Goal: Check status: Check status

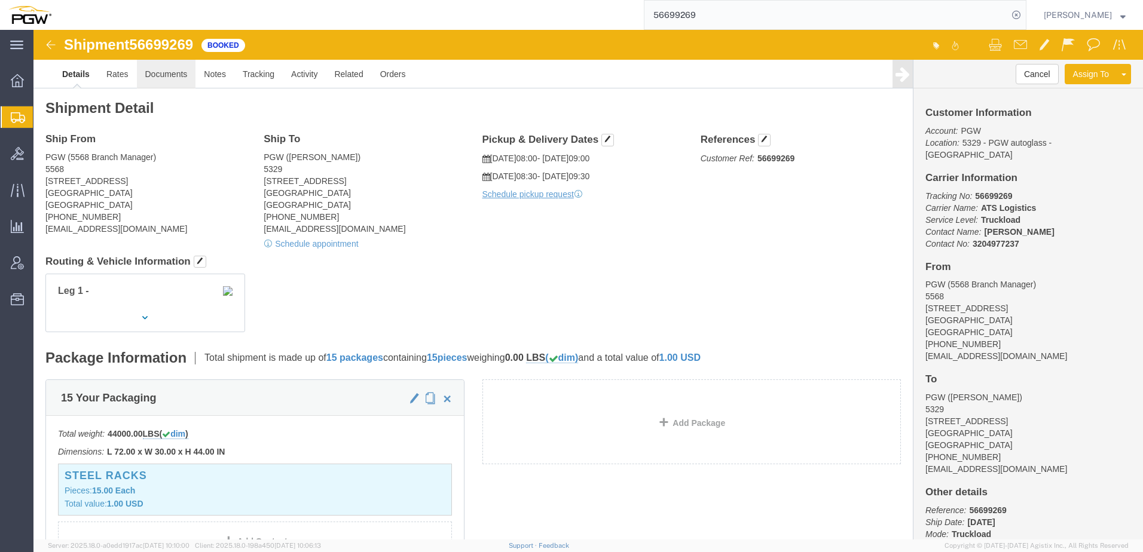
click link "Documents"
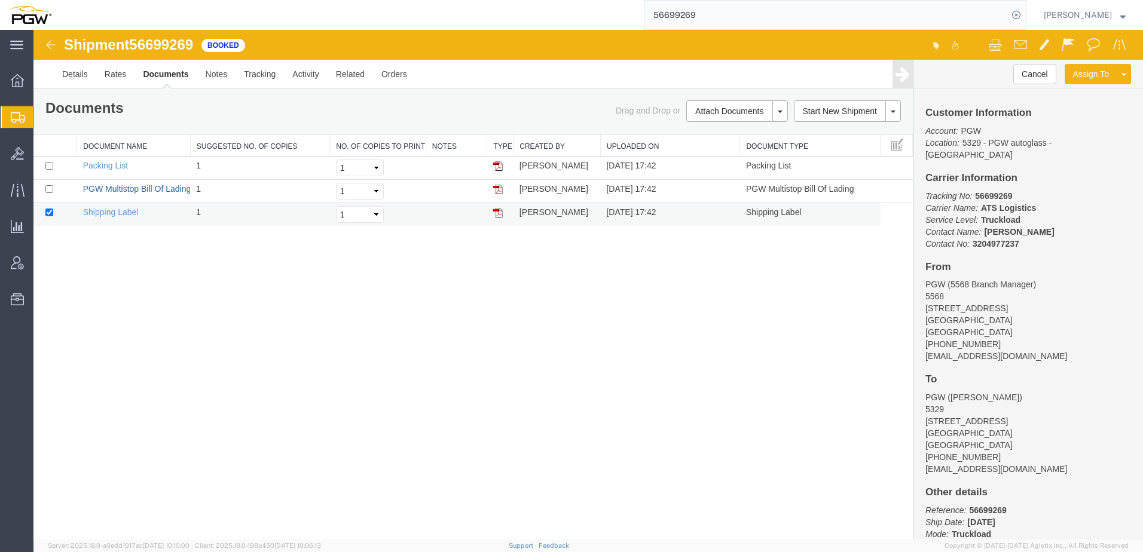
drag, startPoint x: 146, startPoint y: 187, endPoint x: 638, endPoint y: 213, distance: 492.1
click at [146, 187] on link "PGW Multistop Bill Of Lading" at bounding box center [137, 189] width 108 height 10
drag, startPoint x: 220, startPoint y: 338, endPoint x: 225, endPoint y: 324, distance: 14.8
click at [224, 335] on div "Shipment 56699269 3 of 3 Booked Details Rates Documents Notes Tracking Activity…" at bounding box center [588, 285] width 1110 height 510
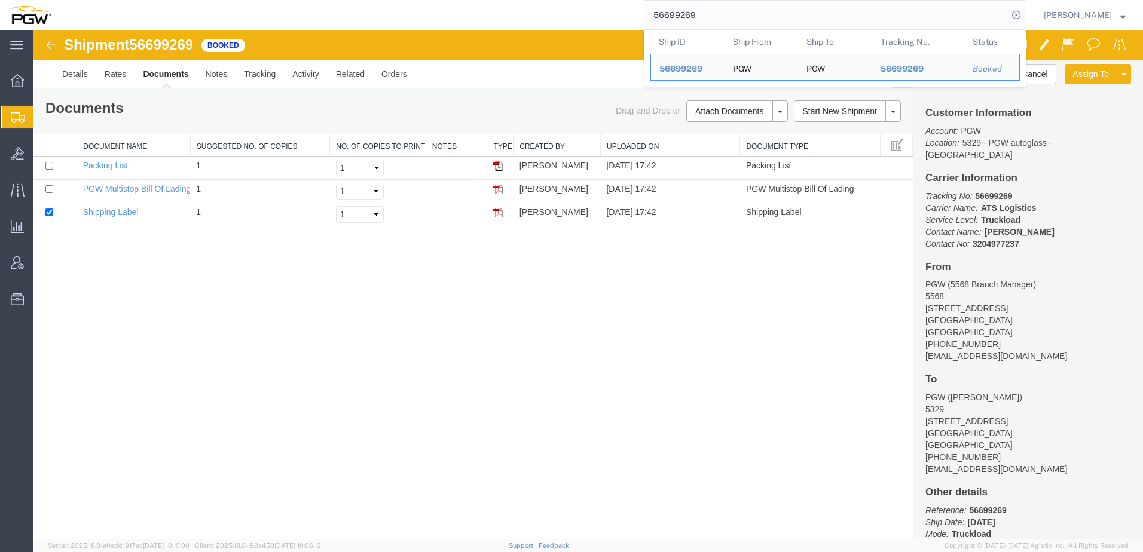
drag, startPoint x: 809, startPoint y: 17, endPoint x: 329, endPoint y: 19, distance: 480.0
click at [319, 20] on div "56699269 Ship ID Ship From Ship To Tracking Nu. Status Ship ID 56699269 Ship Fr…" at bounding box center [543, 15] width 967 height 30
paste input "2828057"
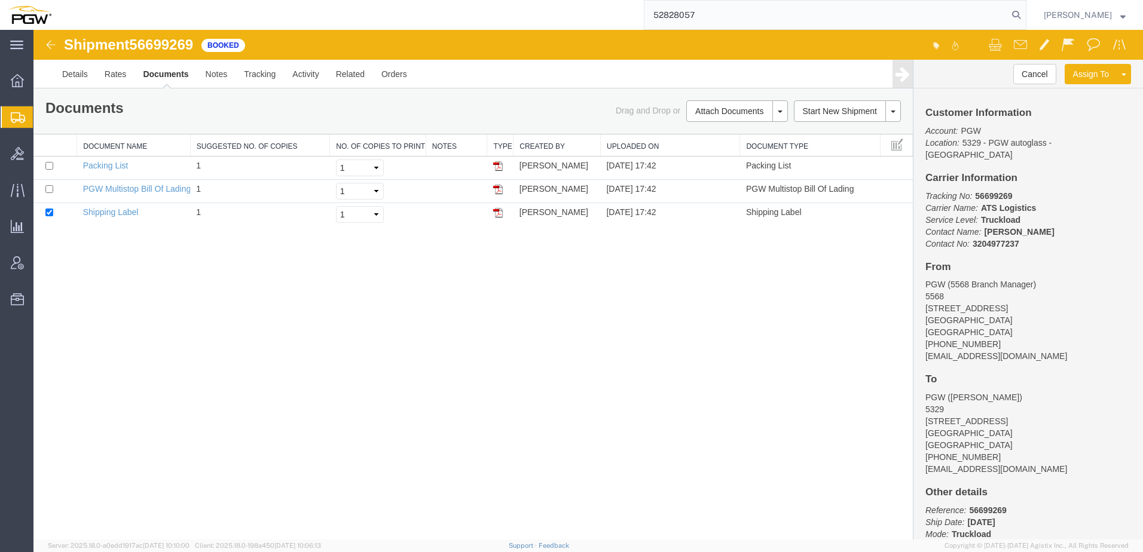
type input "52828057"
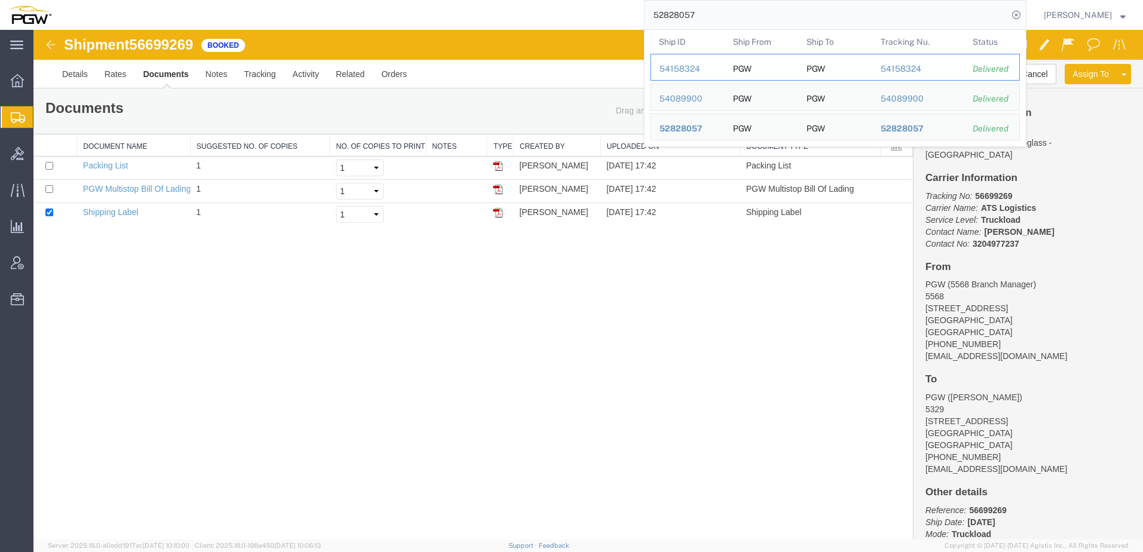
click at [694, 67] on div "54158324" at bounding box center [687, 69] width 57 height 13
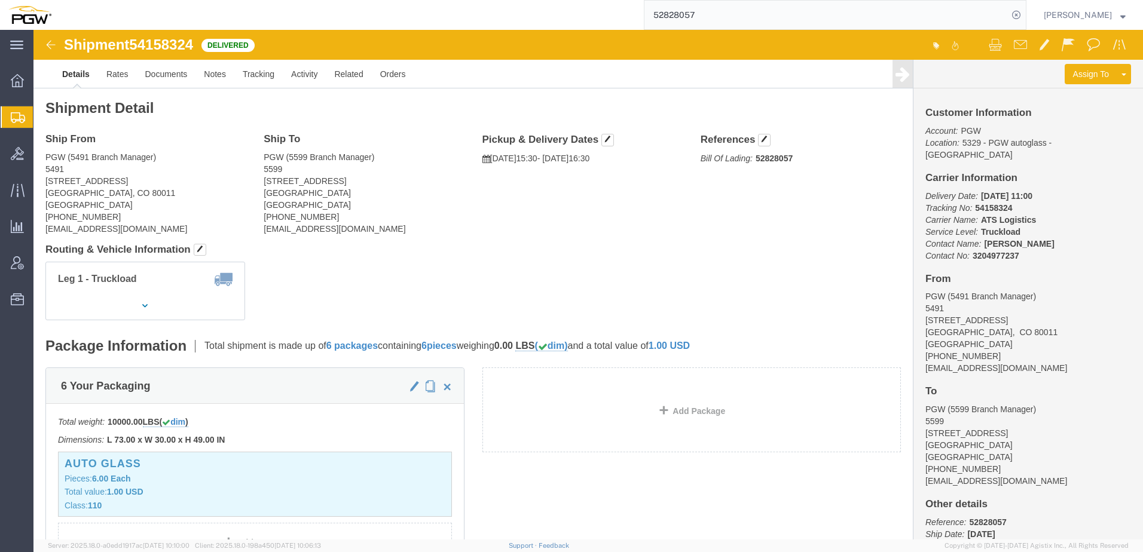
click div "Leg 1 - Truckload Vehicle 1: Box Van (28 Feet) Number of trucks: 1"
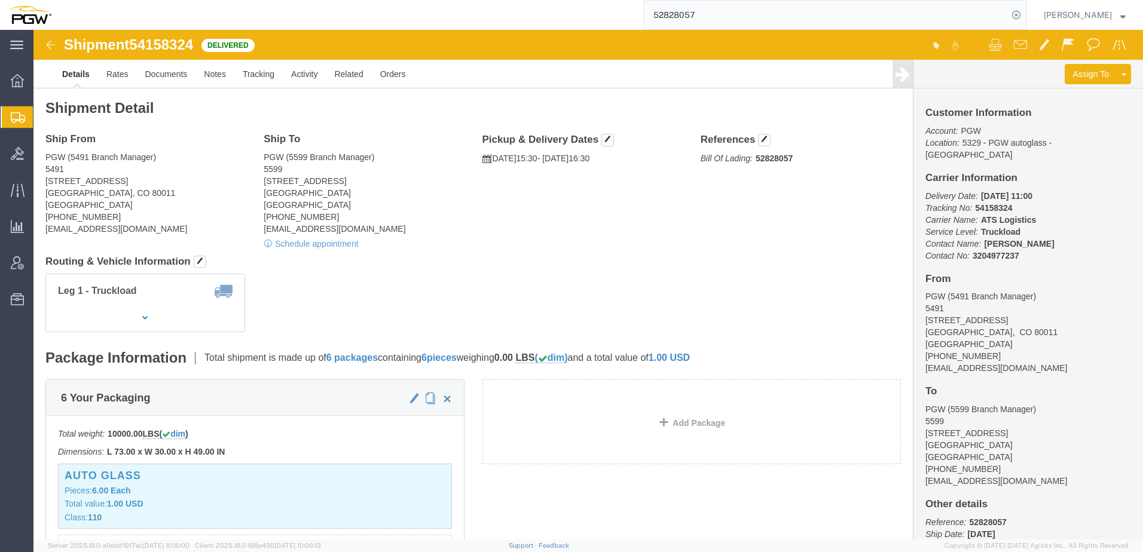
click div "Leg 1 - Truckload Vehicle 1: Box Van (28 Feet) Number of trucks: 1"
